Goal: Communication & Community: Answer question/provide support

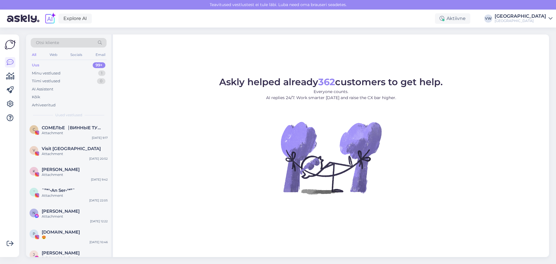
click at [82, 68] on div "Uus 99+" at bounding box center [69, 65] width 76 height 8
click at [84, 72] on div "Minu vestlused 1" at bounding box center [69, 73] width 76 height 8
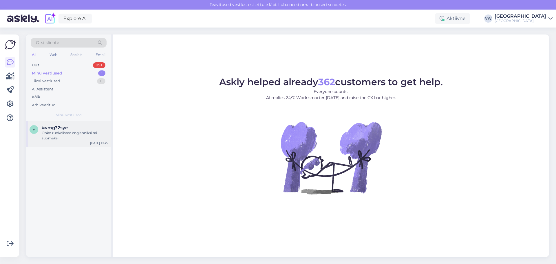
click at [76, 141] on div "v #vmg32sye Onko ruokalistaa englanniksi tai suomeksi [DATE] 19:35" at bounding box center [68, 134] width 85 height 26
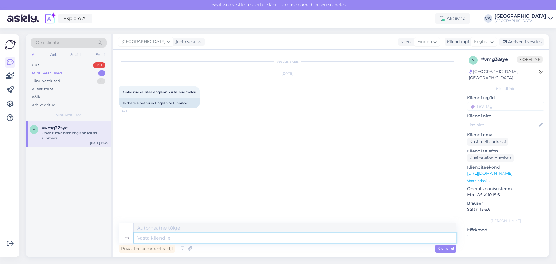
click at [189, 237] on textarea at bounding box center [295, 238] width 323 height 10
type textarea "y"
type textarea "h"
type textarea "Hello!"
type textarea "Hei!"
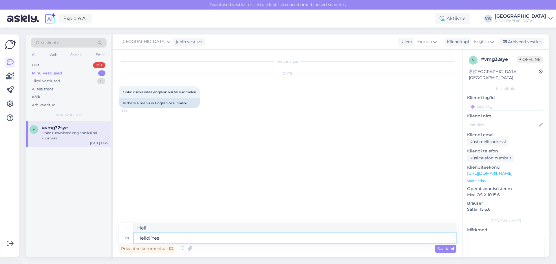
type textarea "Hello! Yes"
type textarea "Hei! [GEOGRAPHIC_DATA]"
type textarea "Hello! Yes there i"
type textarea "Hei! Kyllä siellä"
type textarea "Hello! Yes there is an"
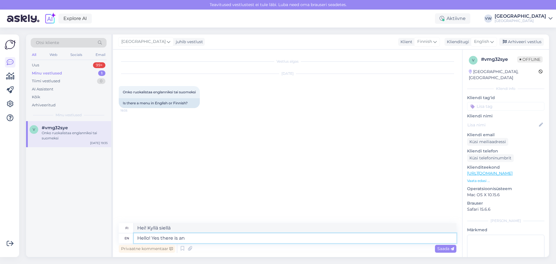
type textarea "Hei! Kyllä on olemassa"
type textarea "Hello! Yes there is an"
type textarea "Hei! Kyllä, siellä on"
type textarea "Hello! Yes there is an english"
type textarea "Hei! Kyllä, siellä on englanti"
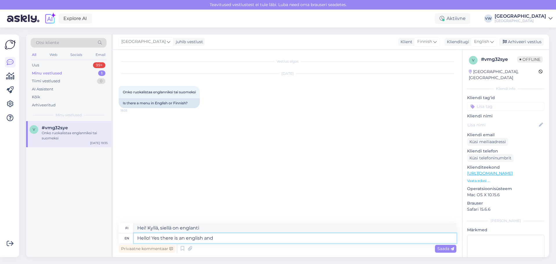
type textarea "Hello! Yes there is an english and"
type textarea "Hei! Kyllä, siellä on englanninkielinen ja"
type textarea "Hello! Yes there is an english and finnish"
type textarea "Hei! Kyllä, siellä on englannin- ja suomenkielinen kieli."
type textarea "Hello! Yes there is an english and finnish menu o"
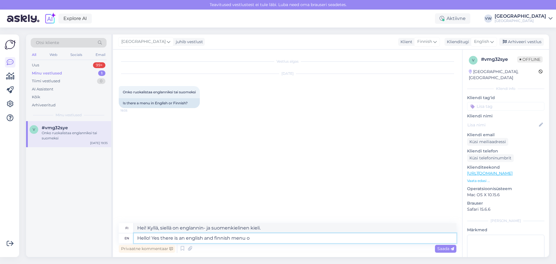
type textarea "Hei! Kyllä, siellä on englannin- ja suomenkielinen ruokalista."
type textarea "Hello! Yes there is an english and finnish menu on o"
type textarea "Hei! Kyllä, sivustolla on englannin- ja suomenkielinen ruokalista."
type textarea "Hello! Yes there is an english and finnish menu on our"
type textarea "Hei! Kyllä, meillä on englannin- ja suomenkielinen ruokalista."
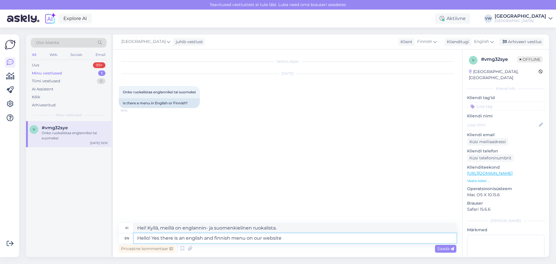
type textarea "Hello! Yes there is an english and finnish menu on our website"
type textarea "Hei! Kyllä, verkkosivuillamme on englannin- ja suomenkielinen ruokalista."
type textarea "Hello! Yes there is an english and finnish menu on our website -"
type textarea "Hei! Kyllä, verkkosivuillamme on englannin- ja suomenkielinen ruokalista -"
paste textarea "[URL][DOMAIN_NAME]"
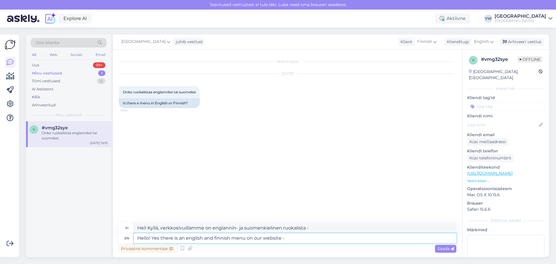
type textarea "Hello! Yes there is an english and finnish menu on our website - [URL][DOMAIN_N…"
type textarea "Hei! Kyllä, verkkosivuillamme on englannin- ja suomenkielinen ruokalista - [URL…"
type textarea "Hello! Yes there is an english and finnish menu on our website - [URL][DOMAIN_N…"
click at [446, 249] on span "Saada" at bounding box center [446, 248] width 17 height 5
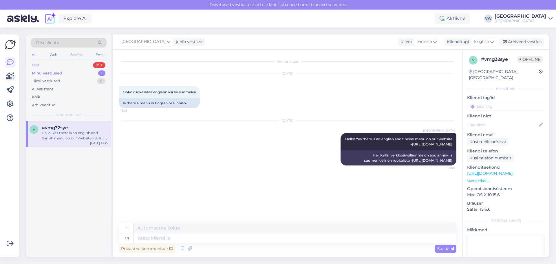
click at [61, 64] on div "Uus 99+" at bounding box center [69, 65] width 76 height 8
